Goal: Check status: Check status

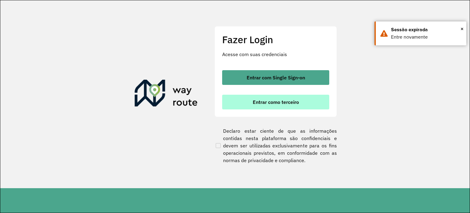
click at [254, 103] on span "Entrar como terceiro" at bounding box center [276, 101] width 46 height 5
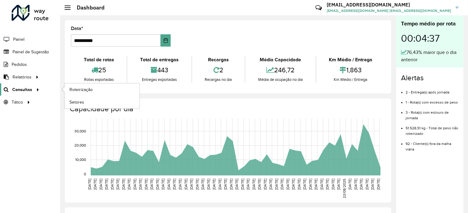
click at [21, 89] on span "Consultas" at bounding box center [22, 89] width 20 height 6
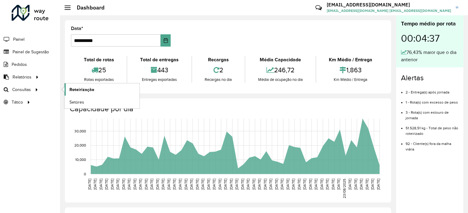
click at [73, 88] on span "Roteirização" at bounding box center [81, 89] width 25 height 6
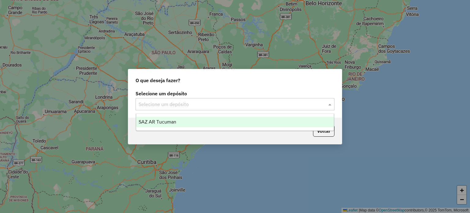
click at [191, 102] on input "text" at bounding box center [229, 104] width 181 height 7
click at [182, 122] on div "SAZ AR Tucuman" at bounding box center [235, 122] width 198 height 10
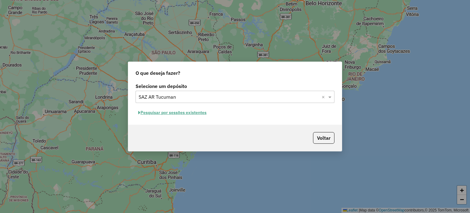
click at [178, 114] on button "Pesquisar por sessões existentes" at bounding box center [173, 112] width 74 height 9
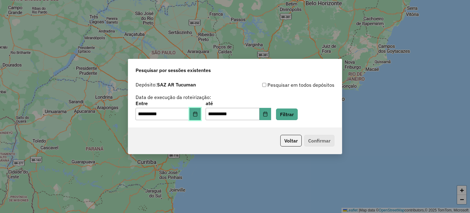
click at [196, 116] on button "Choose Date" at bounding box center [195, 114] width 12 height 12
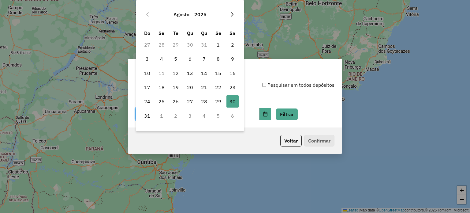
click at [235, 13] on button "Next Month" at bounding box center [232, 14] width 10 height 10
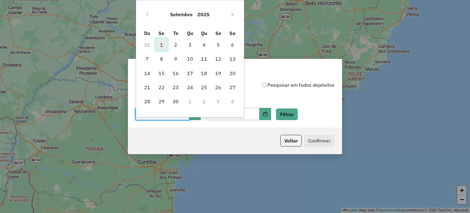
click at [163, 43] on span "1" at bounding box center [161, 45] width 12 height 12
type input "**********"
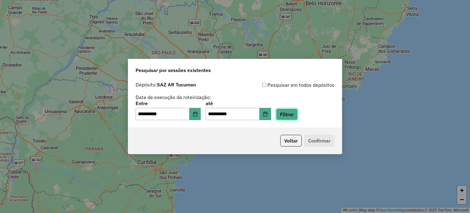
click at [296, 109] on button "Filtrar" at bounding box center [287, 114] width 22 height 12
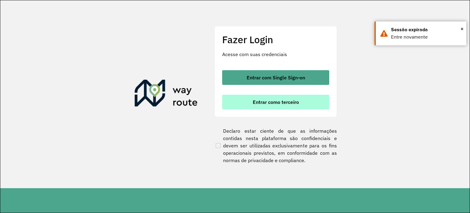
click at [263, 101] on span "Entrar como terceiro" at bounding box center [276, 101] width 46 height 5
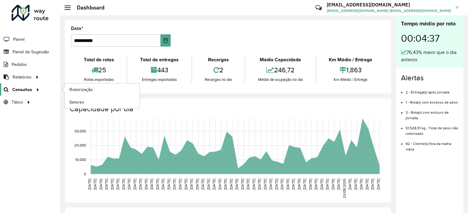
click at [20, 86] on span "Consultas" at bounding box center [22, 89] width 20 height 6
click at [73, 87] on span "Roteirização" at bounding box center [81, 89] width 25 height 6
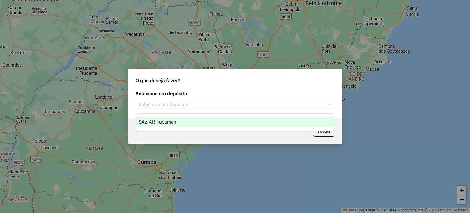
click at [223, 105] on input "text" at bounding box center [229, 104] width 181 height 7
click at [200, 120] on div "SAZ AR Tucuman" at bounding box center [235, 122] width 198 height 10
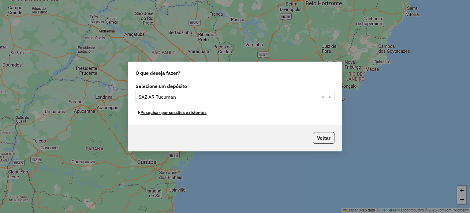
click at [194, 114] on button "Pesquisar por sessões existentes" at bounding box center [173, 112] width 74 height 9
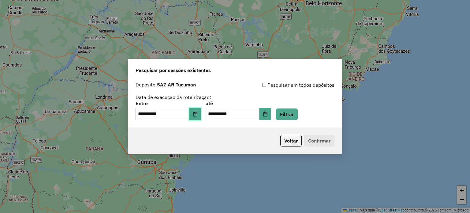
click at [198, 113] on icon "Choose Date" at bounding box center [195, 113] width 5 height 5
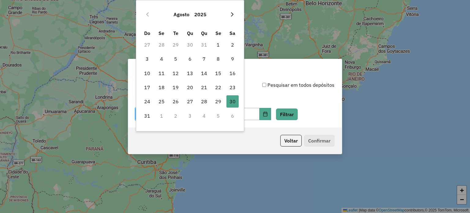
click at [235, 14] on button "Next Month" at bounding box center [232, 14] width 10 height 10
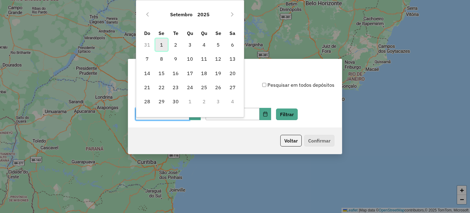
click at [163, 43] on span "1" at bounding box center [161, 45] width 12 height 12
type input "**********"
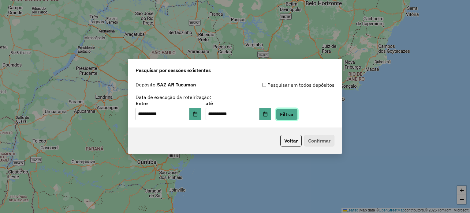
click at [290, 109] on button "Filtrar" at bounding box center [287, 114] width 22 height 12
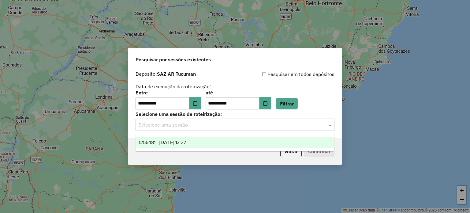
click at [194, 123] on input "text" at bounding box center [229, 124] width 181 height 7
click at [206, 139] on div "1256481 - [DATE] 13:27" at bounding box center [235, 142] width 198 height 10
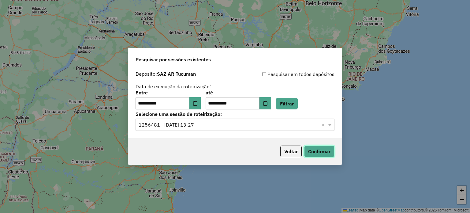
click at [315, 154] on button "Confirmar" at bounding box center [319, 151] width 30 height 12
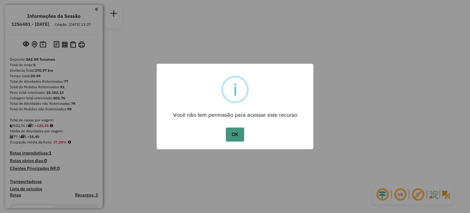
click at [234, 137] on button "OK" at bounding box center [235, 134] width 18 height 14
